Goal: Task Accomplishment & Management: Manage account settings

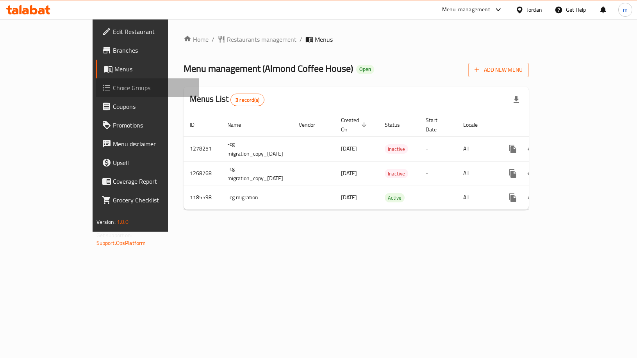
click at [113, 86] on span "Choice Groups" at bounding box center [153, 87] width 80 height 9
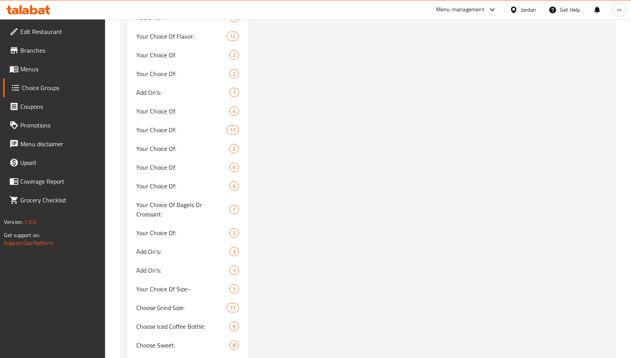
scroll to position [586, 0]
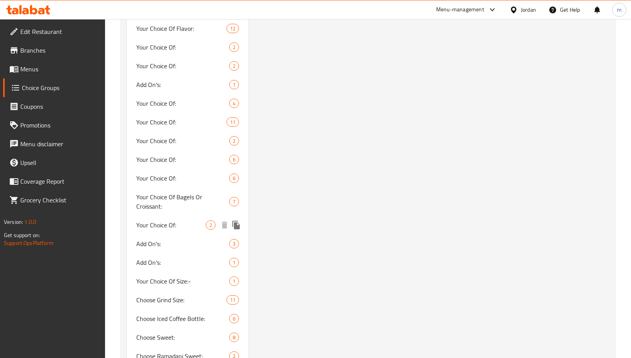
click at [153, 235] on div "Add On's: 3" at bounding box center [187, 244] width 121 height 19
click at [162, 221] on span "Your Choice Of:" at bounding box center [171, 225] width 70 height 9
type input "Your Choice Of:"
type input "إختيارك من:"
type input "1"
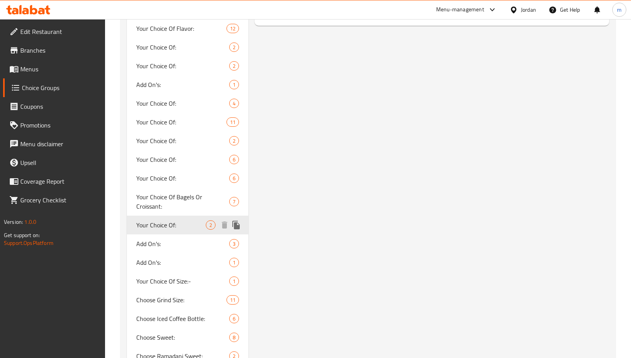
type input "1"
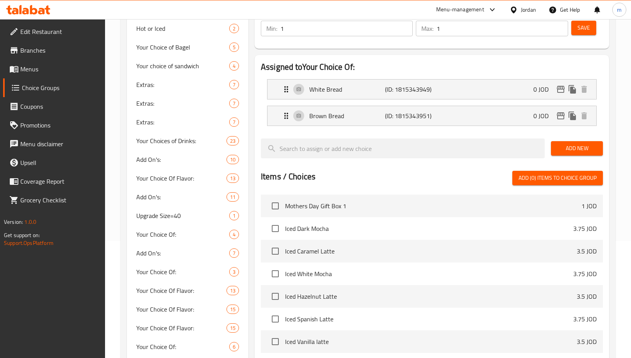
scroll to position [0, 0]
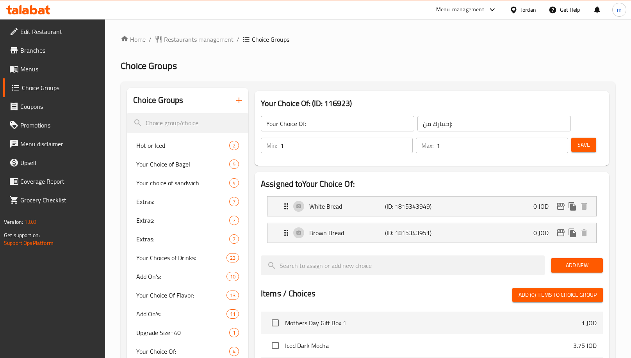
click at [521, 13] on div "Jordan" at bounding box center [528, 9] width 15 height 9
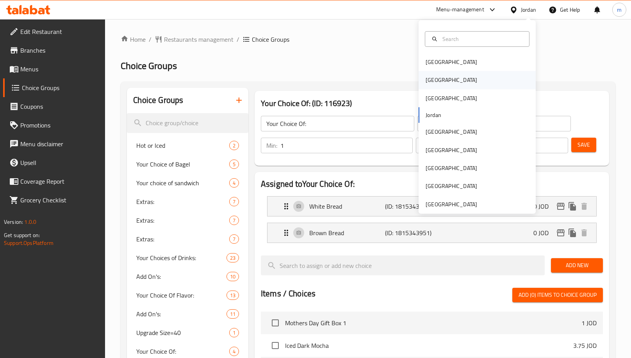
click at [449, 75] on div "[GEOGRAPHIC_DATA]" at bounding box center [477, 80] width 117 height 18
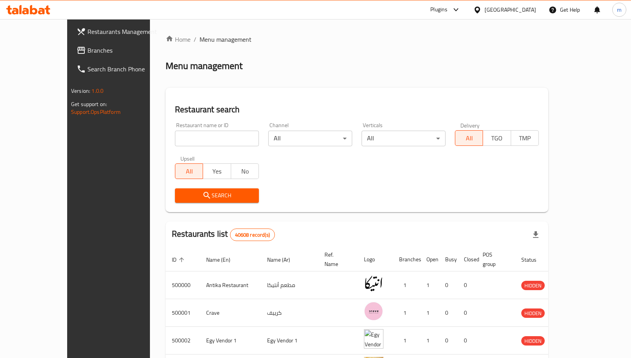
click at [87, 54] on span "Branches" at bounding box center [126, 50] width 79 height 9
